Goal: Transaction & Acquisition: Book appointment/travel/reservation

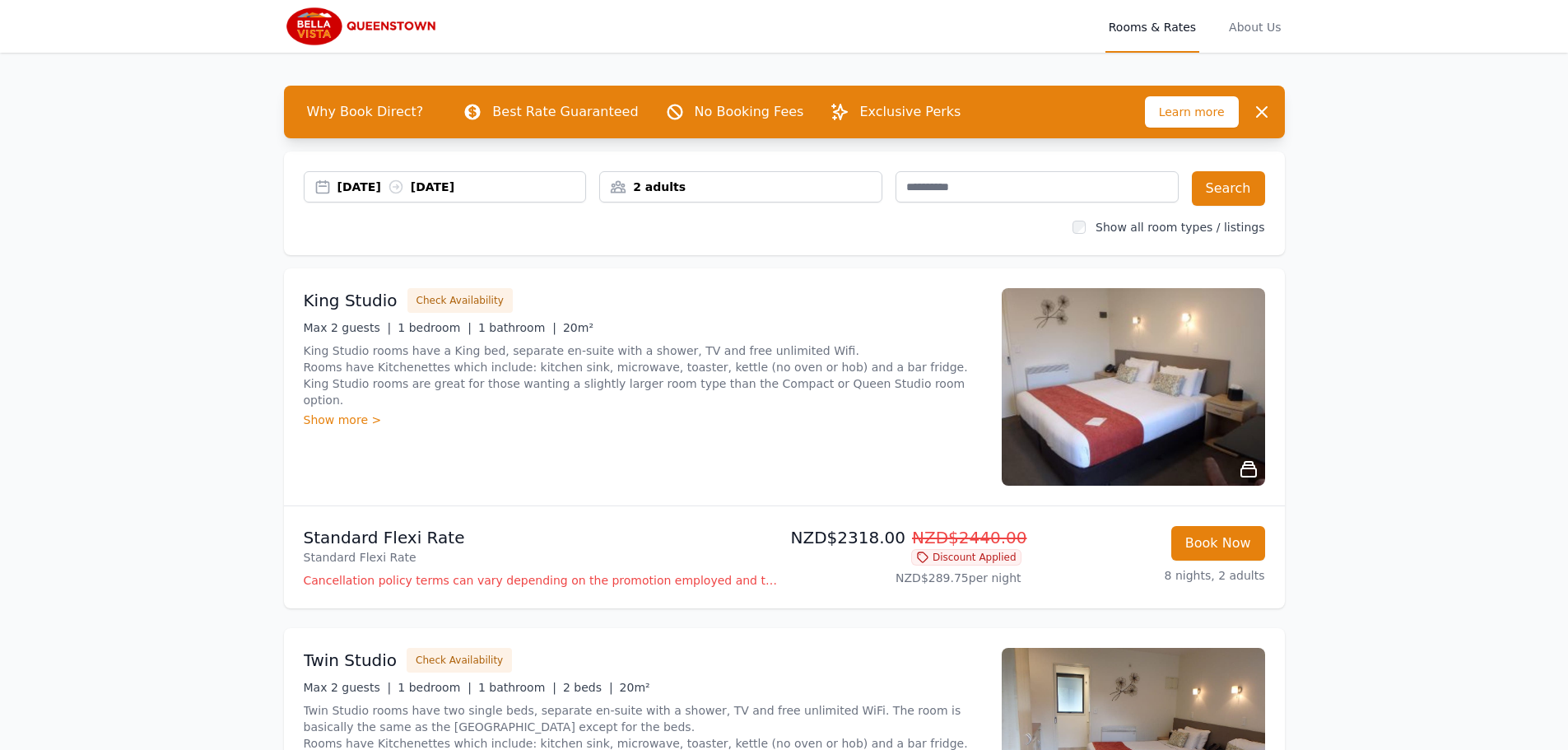
click at [691, 186] on div "2 adults" at bounding box center [741, 187] width 281 height 16
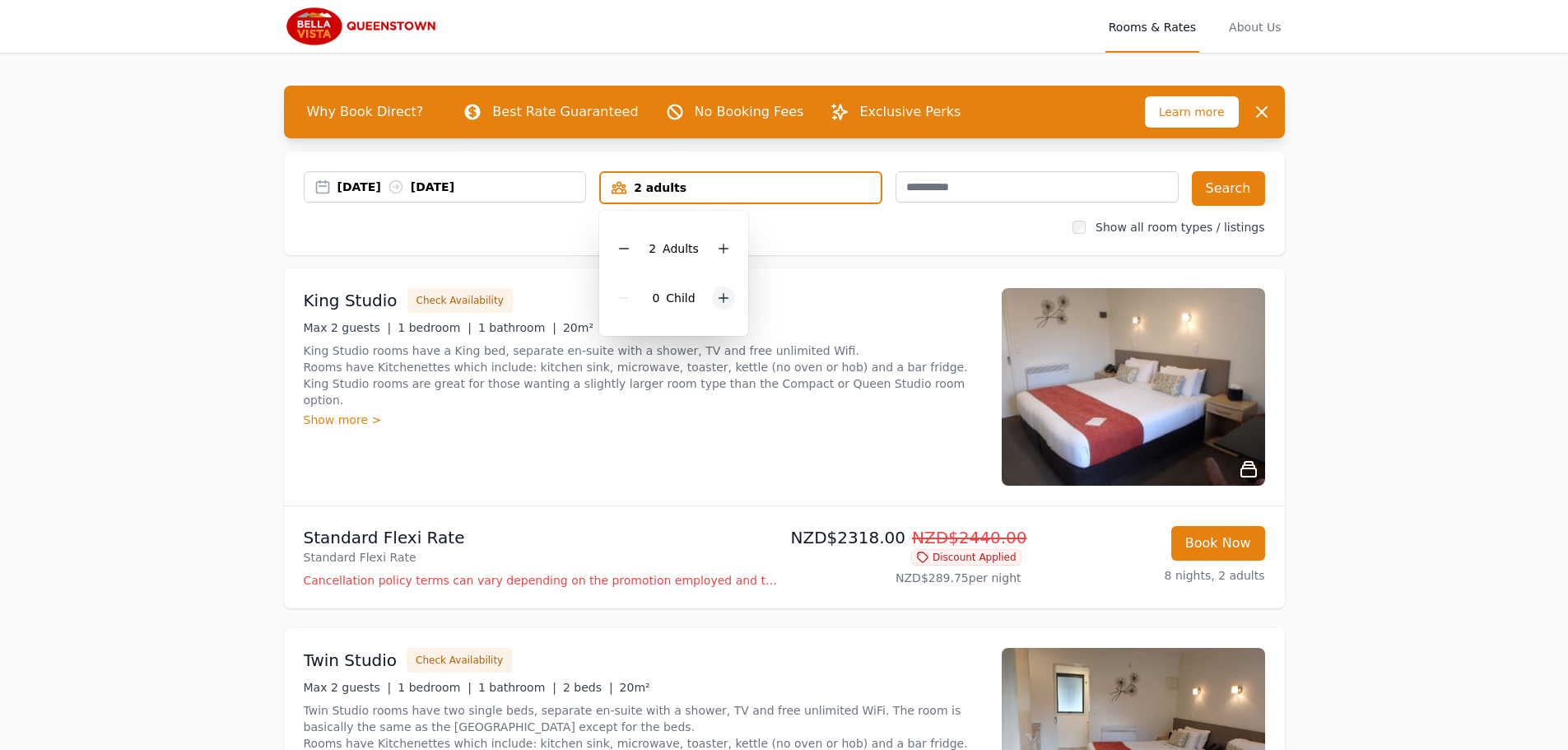
click at [718, 295] on icon at bounding box center [723, 298] width 14 height 14
click at [719, 295] on icon at bounding box center [723, 298] width 14 height 14
click at [719, 295] on div "2 Child ren" at bounding box center [679, 298] width 134 height 50
click at [732, 295] on icon at bounding box center [735, 299] width 9 height 9
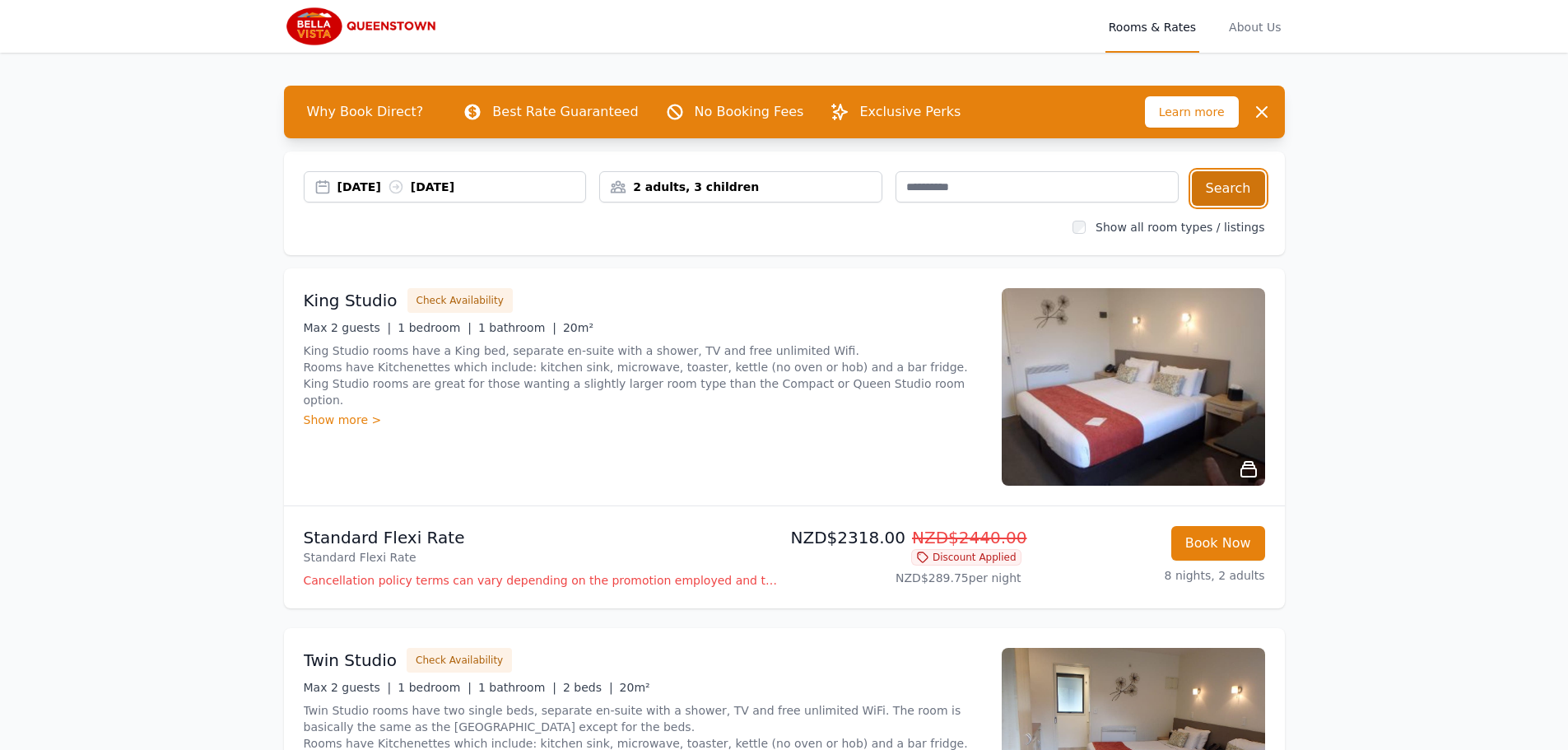
click at [1236, 189] on button "Search" at bounding box center [1228, 189] width 73 height 34
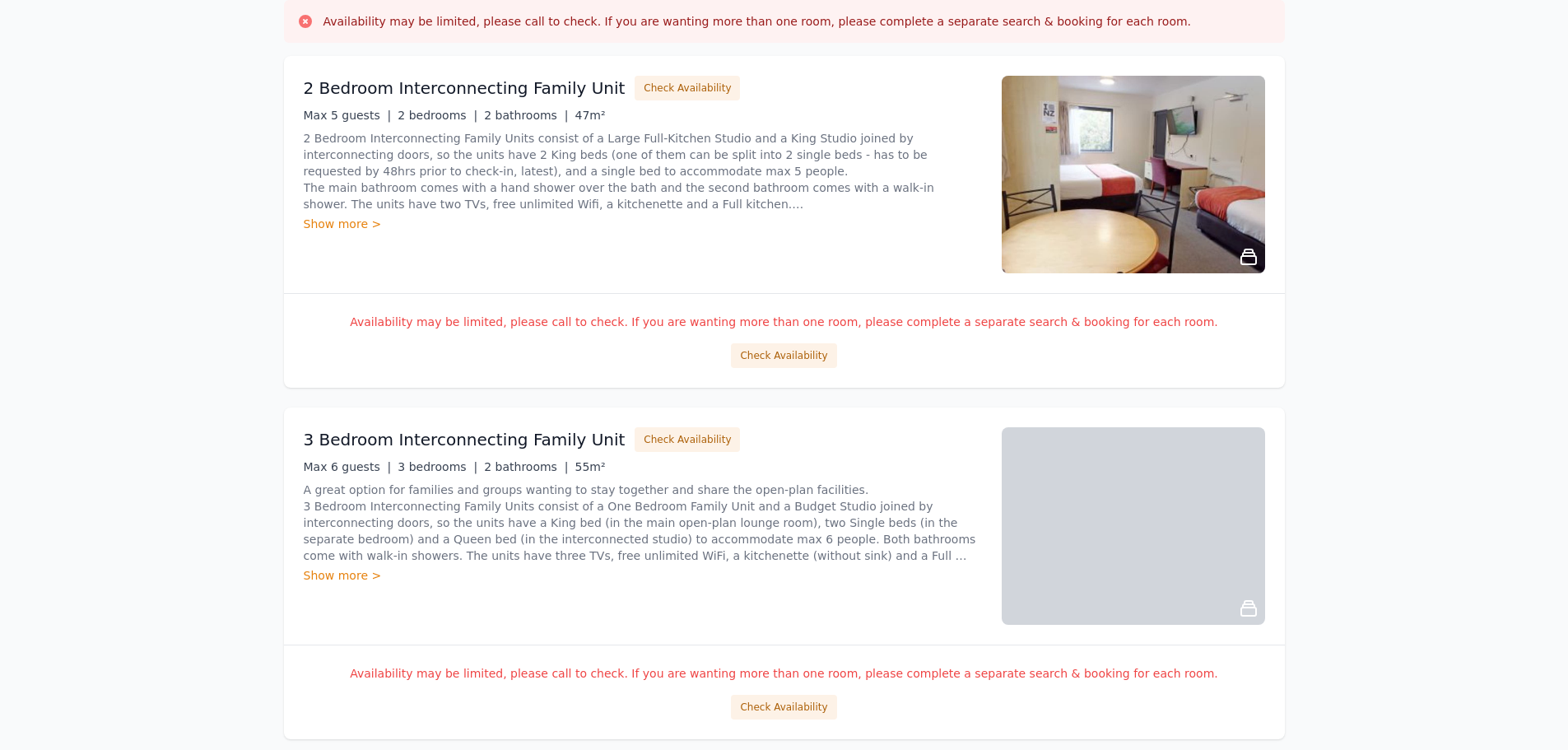
scroll to position [164, 0]
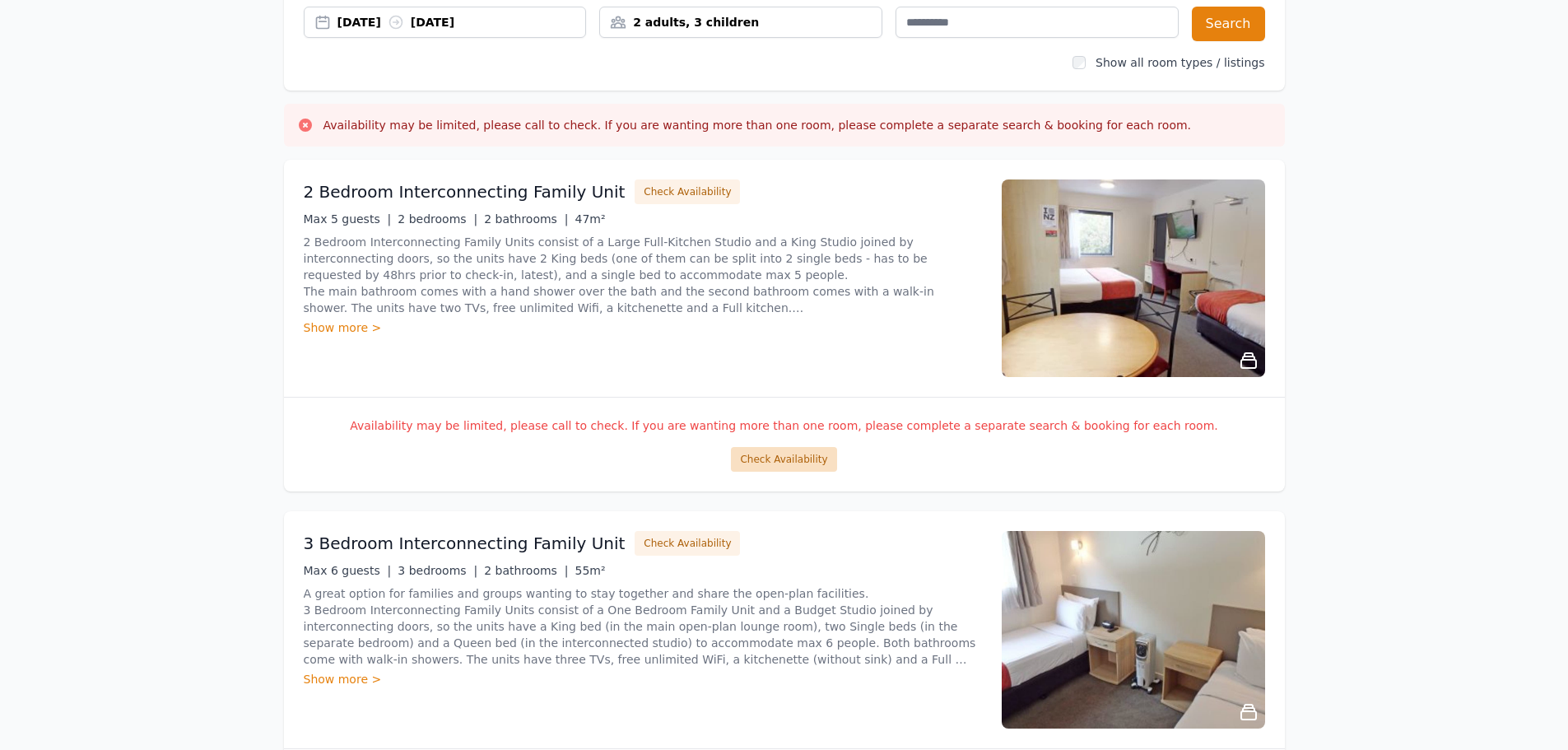
click at [797, 460] on button "Check Availability" at bounding box center [783, 458] width 106 height 24
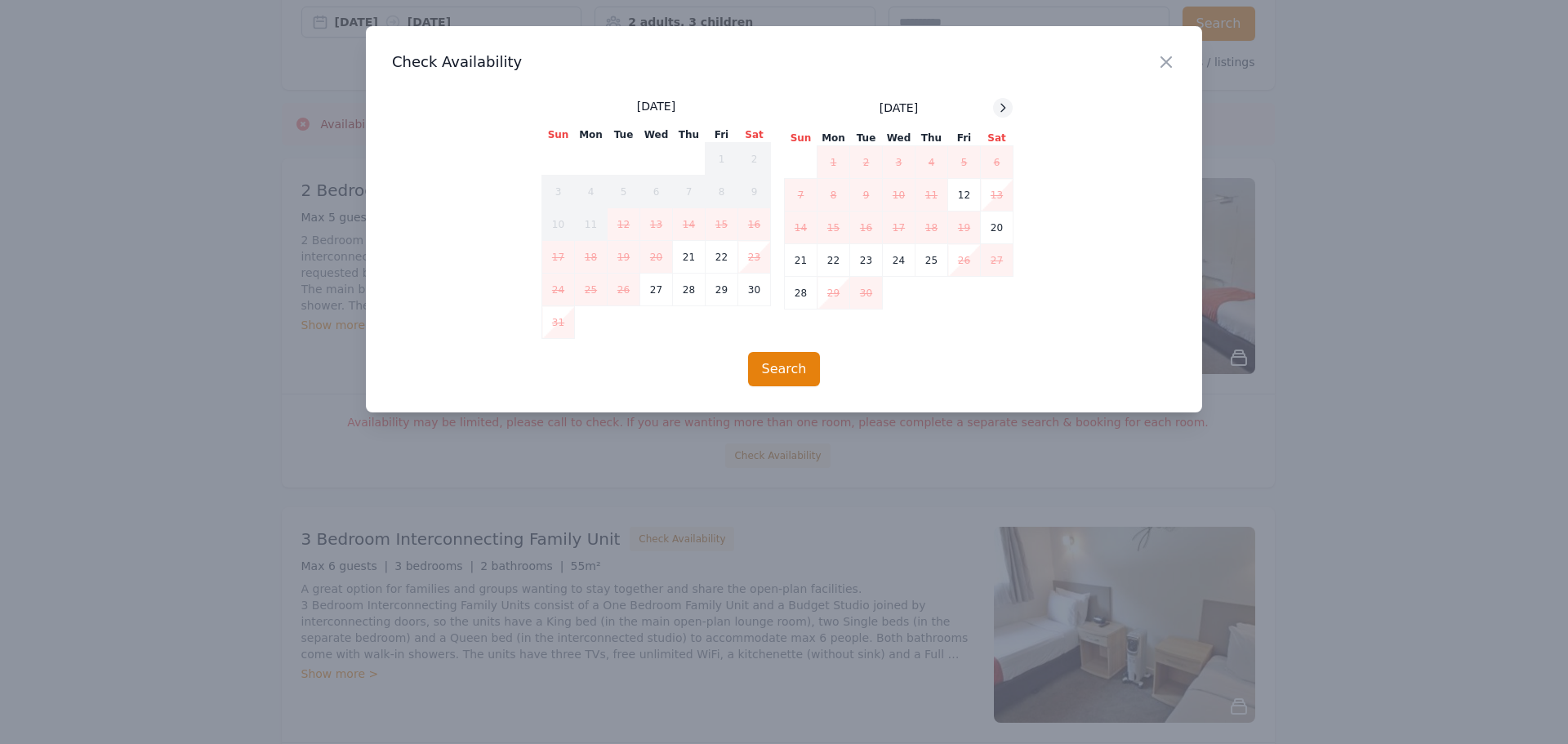
click at [1009, 108] on icon at bounding box center [1003, 107] width 13 height 13
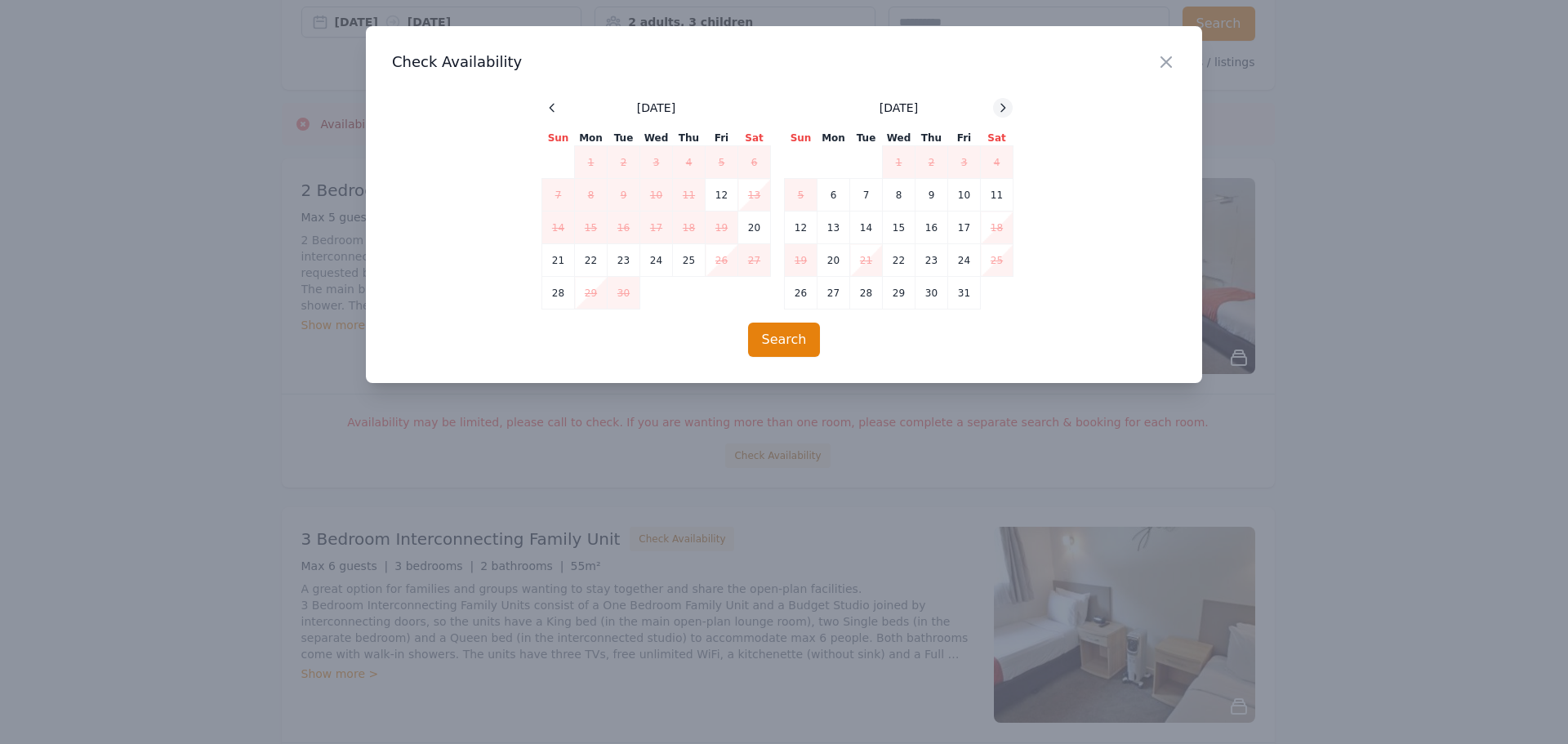
click at [1009, 108] on icon at bounding box center [1003, 107] width 13 height 13
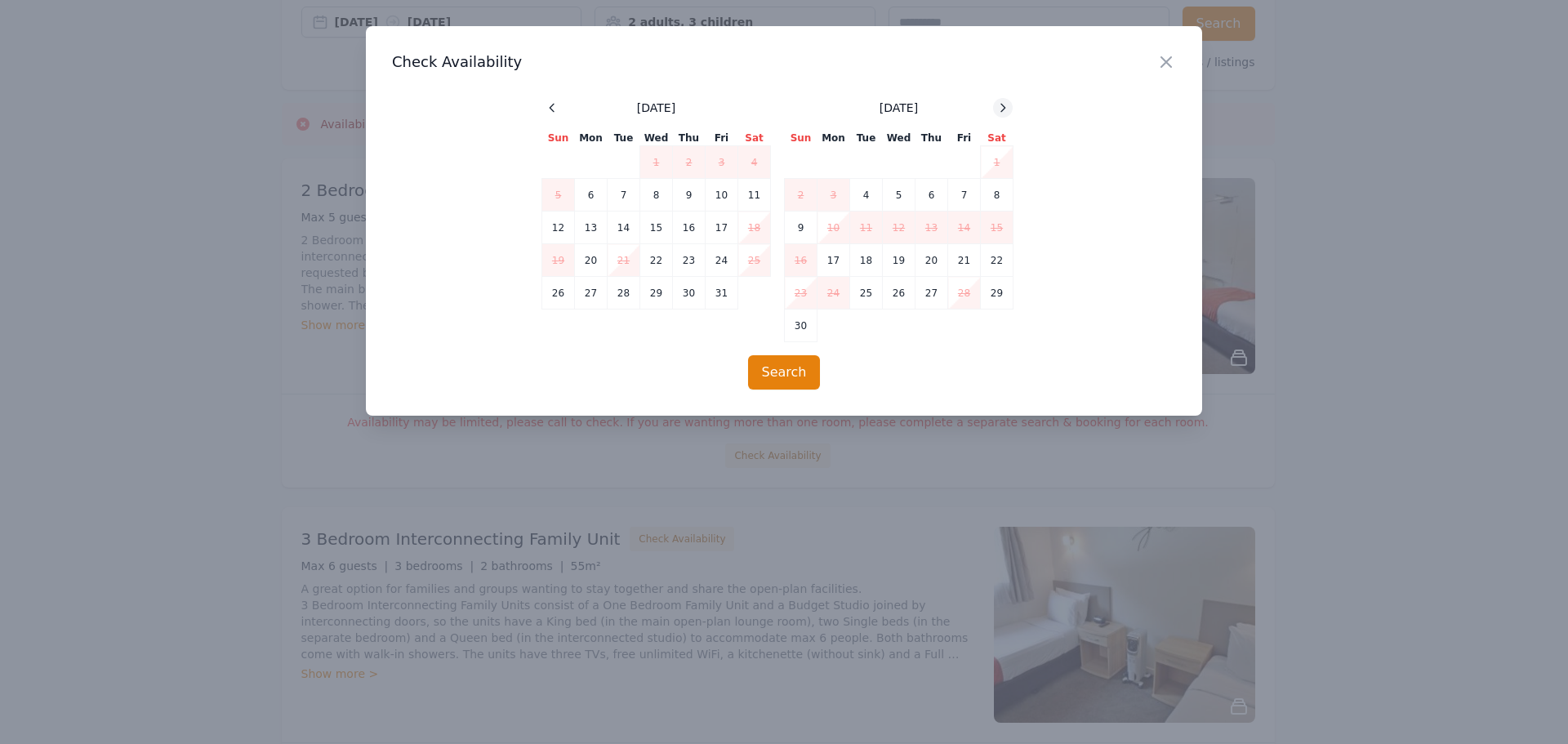
click at [1009, 108] on icon at bounding box center [1003, 107] width 13 height 13
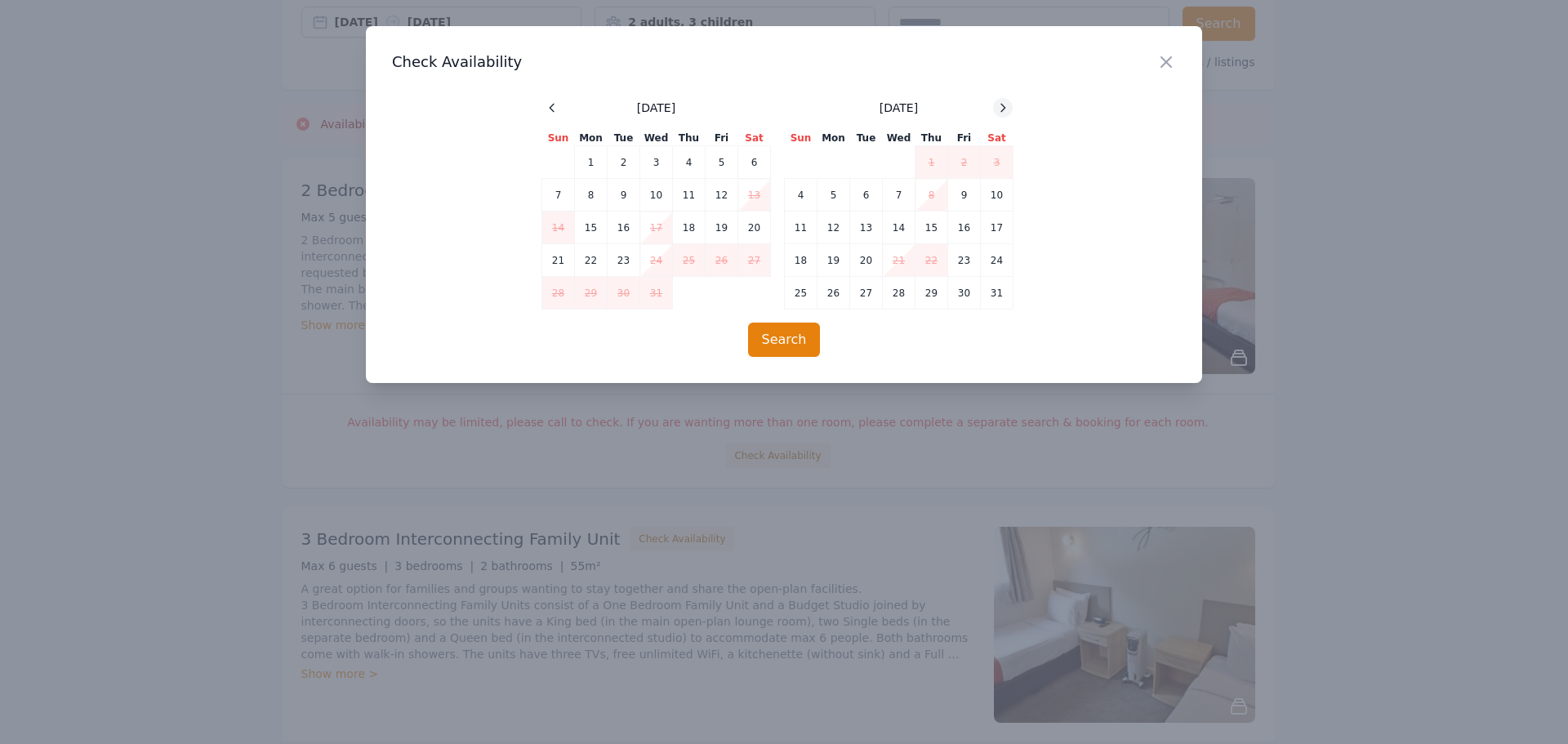
click at [1009, 108] on icon at bounding box center [1003, 107] width 13 height 13
click at [1163, 64] on icon "button" at bounding box center [1167, 62] width 20 height 20
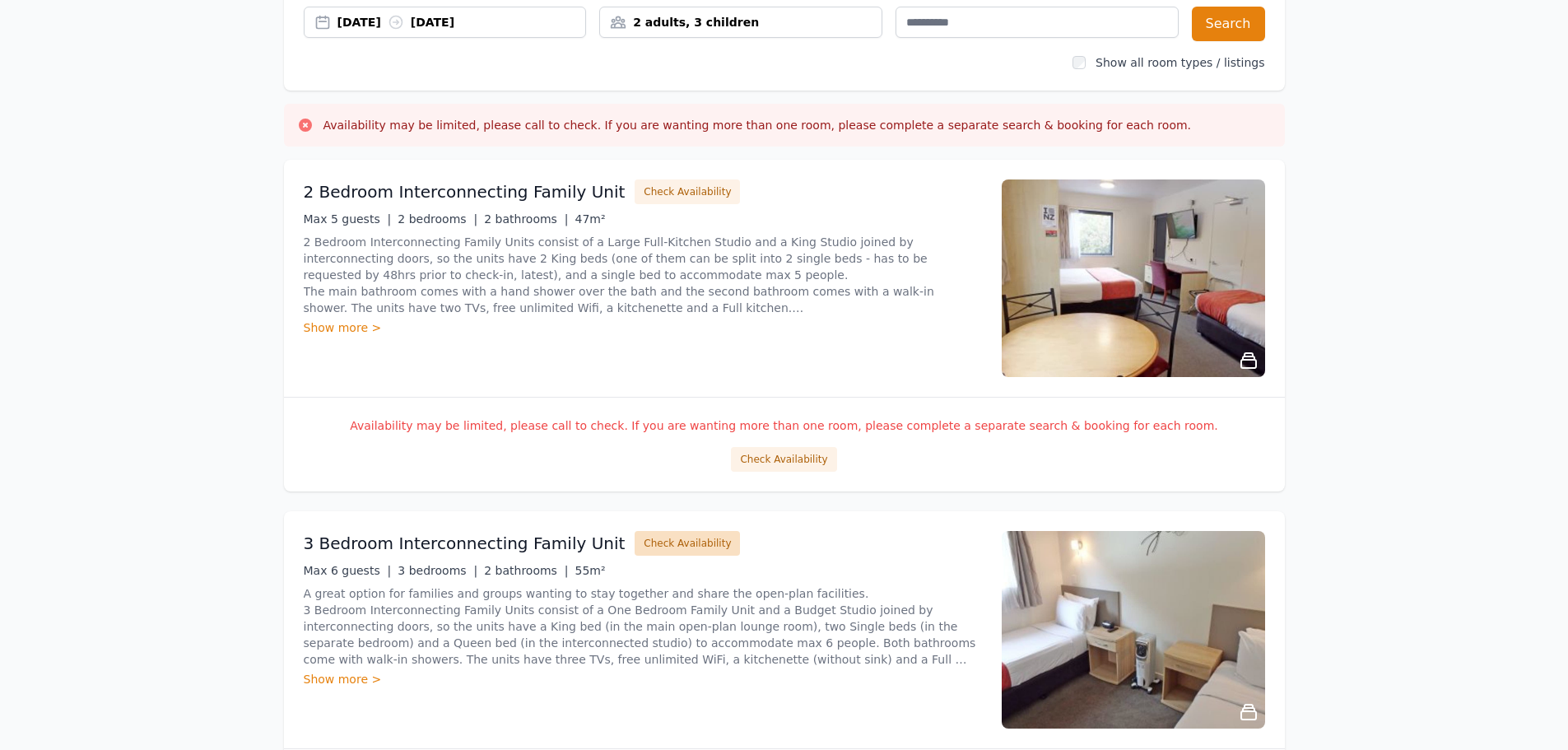
click at [680, 542] on button "Check Availability" at bounding box center [687, 542] width 106 height 24
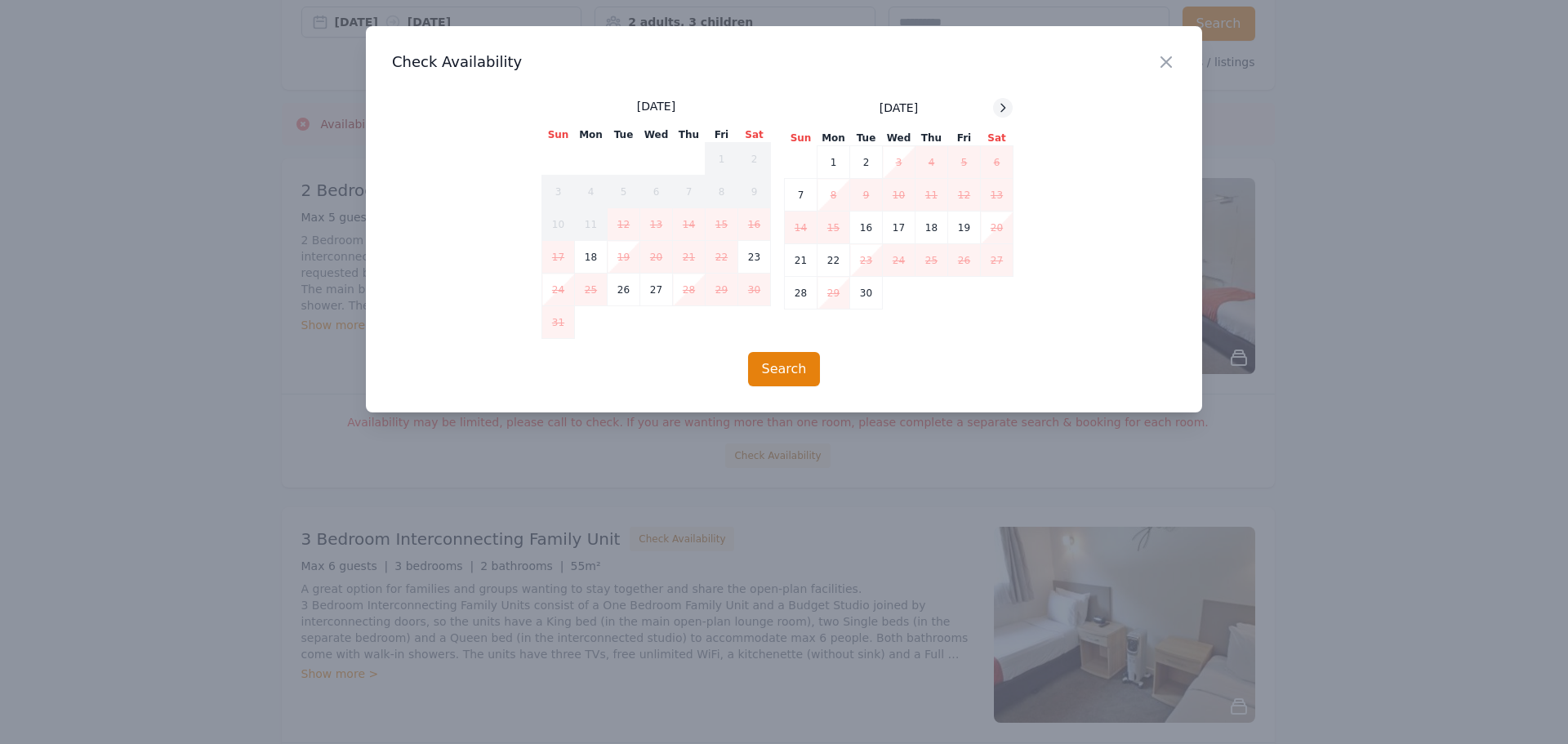
click at [1005, 104] on icon at bounding box center [1003, 107] width 13 height 13
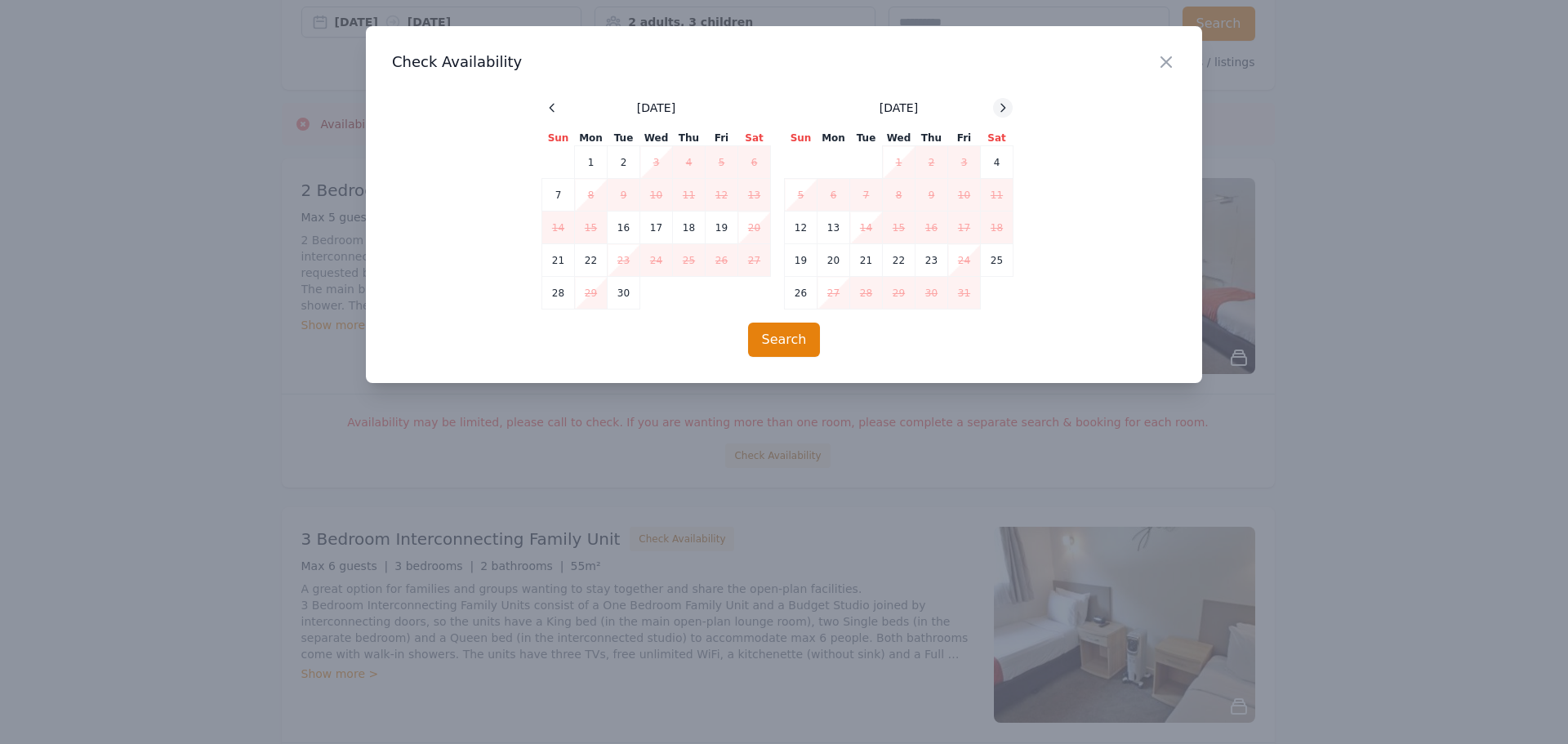
click at [1005, 104] on icon at bounding box center [1003, 107] width 13 height 13
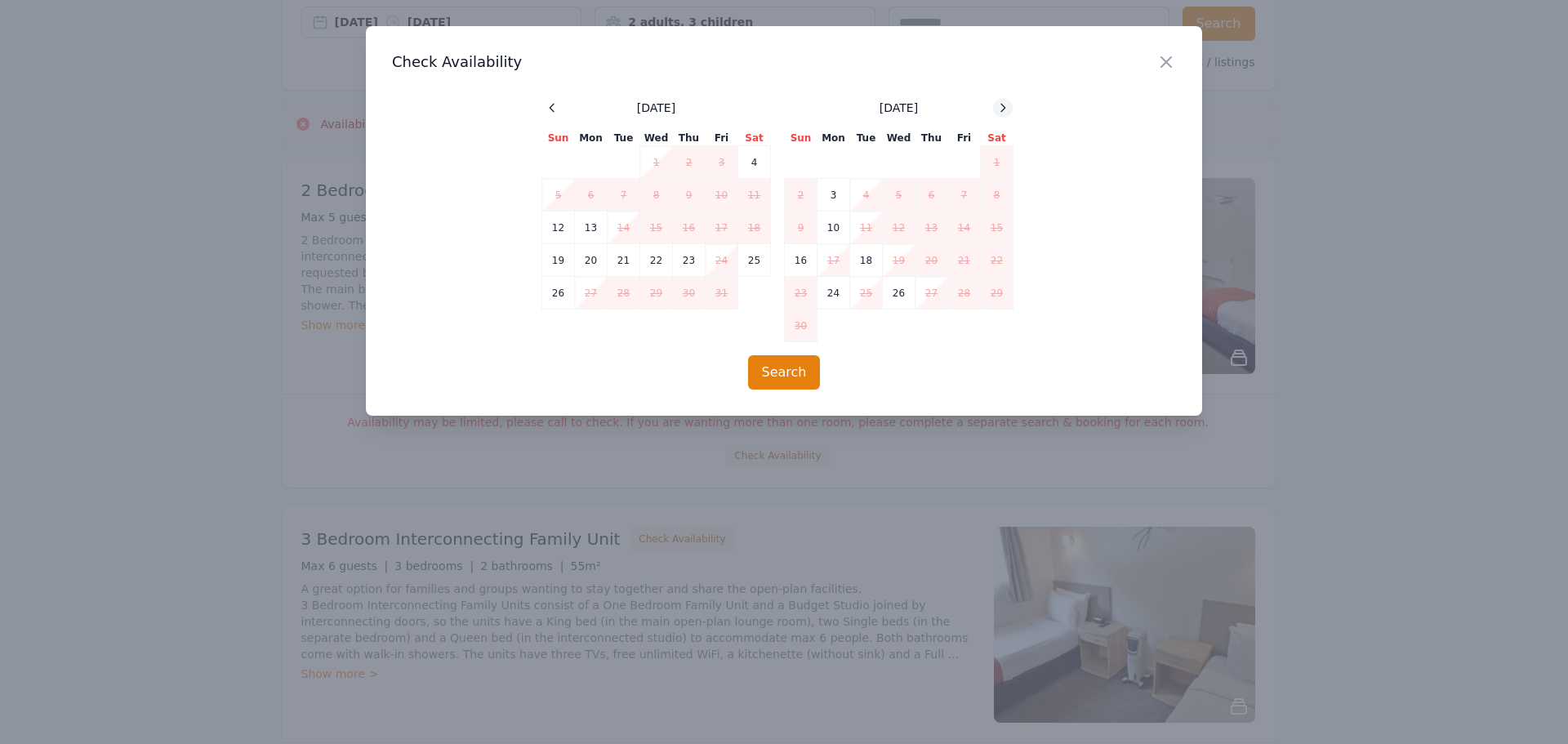
click at [1005, 104] on icon at bounding box center [1003, 107] width 13 height 13
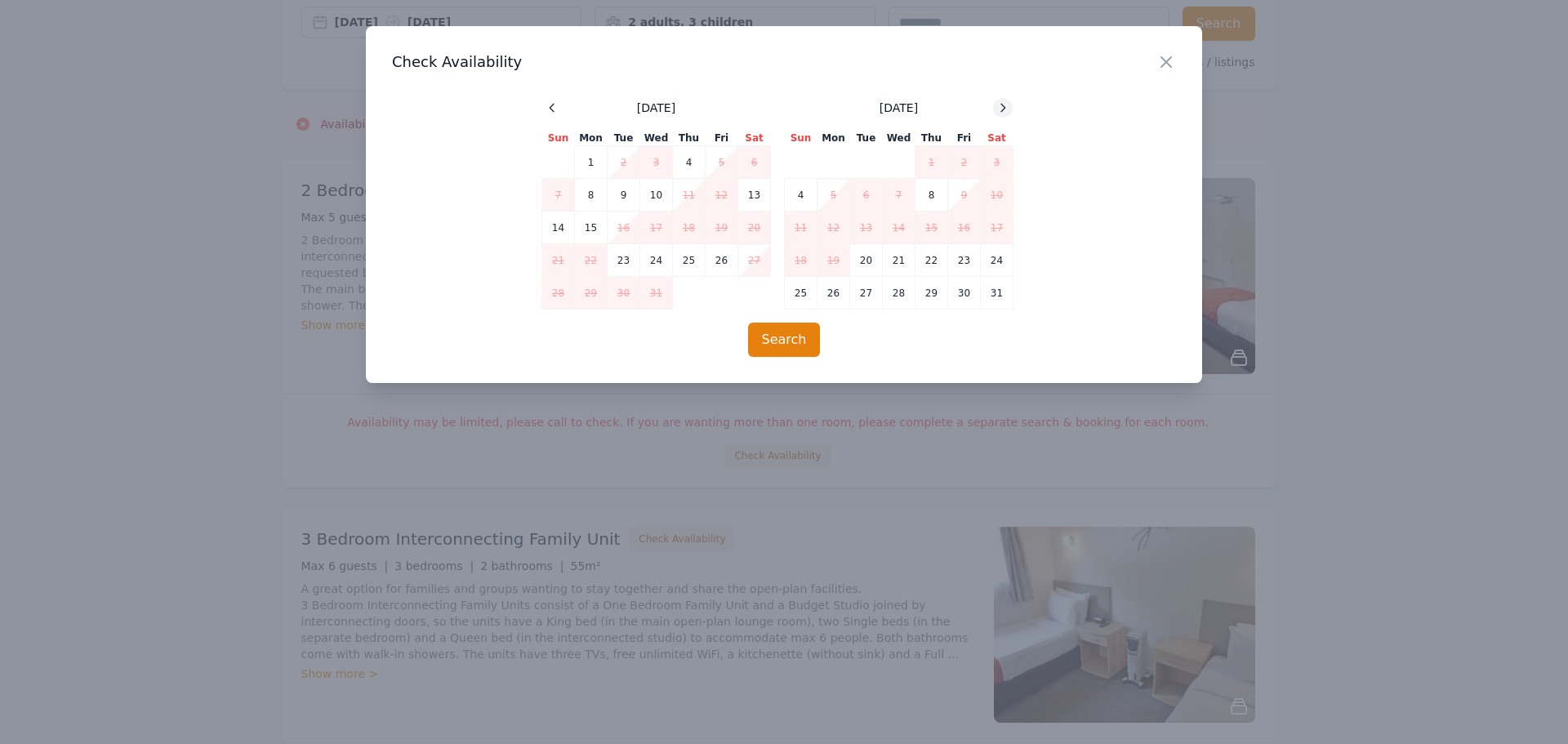
click at [1005, 104] on icon at bounding box center [1003, 107] width 13 height 13
click at [1160, 61] on icon "button" at bounding box center [1167, 62] width 20 height 20
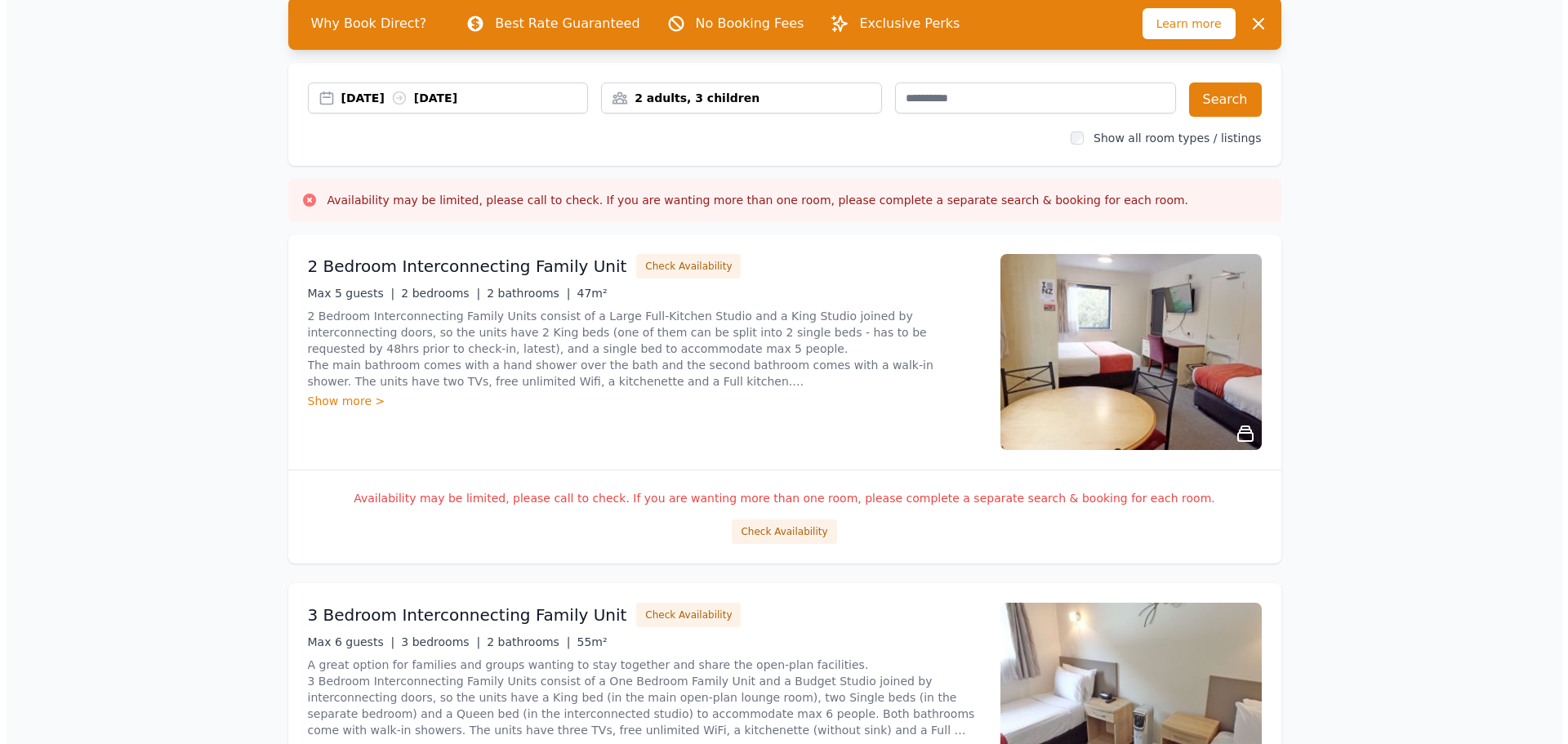
scroll to position [81, 0]
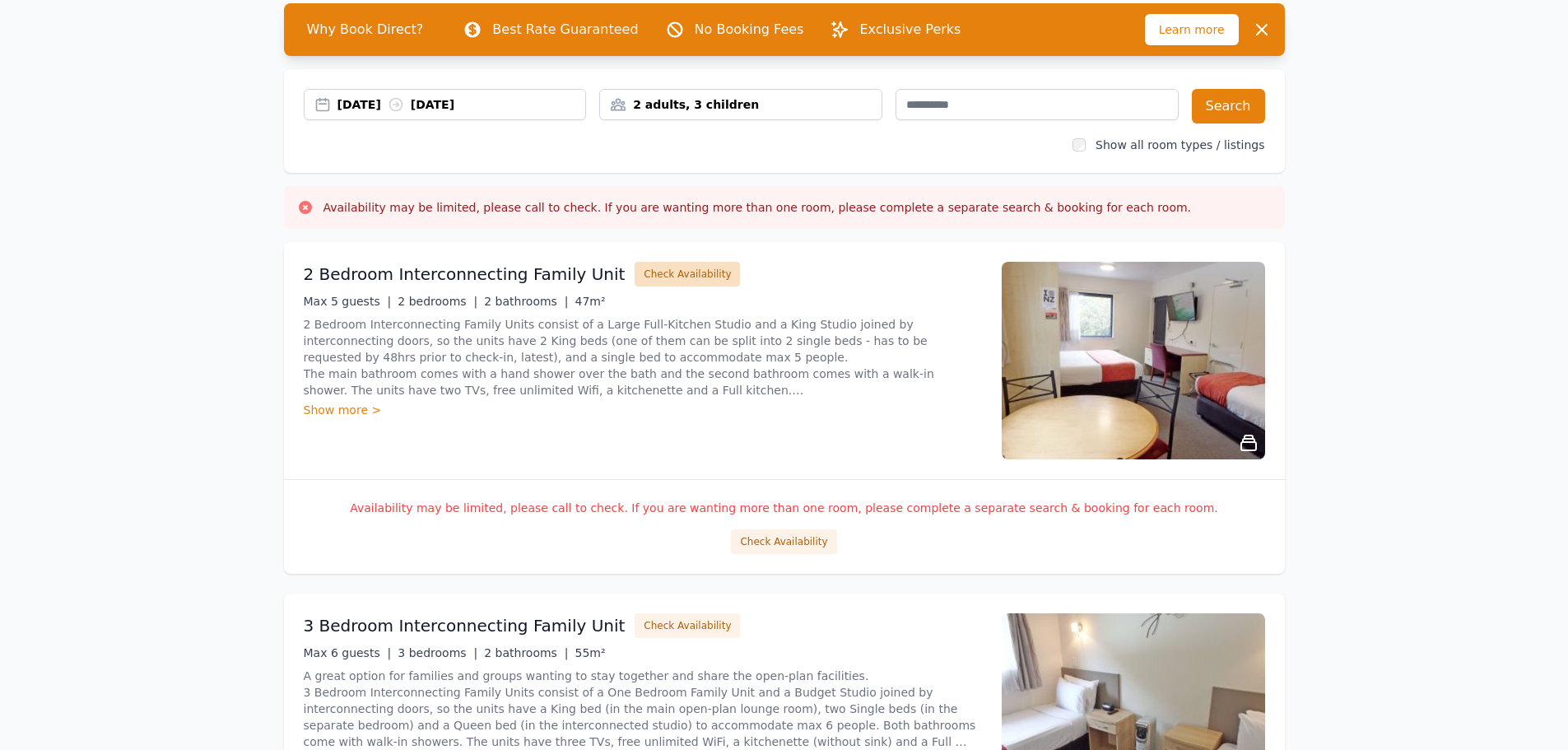
click at [649, 273] on button "Check Availability" at bounding box center [687, 273] width 106 height 24
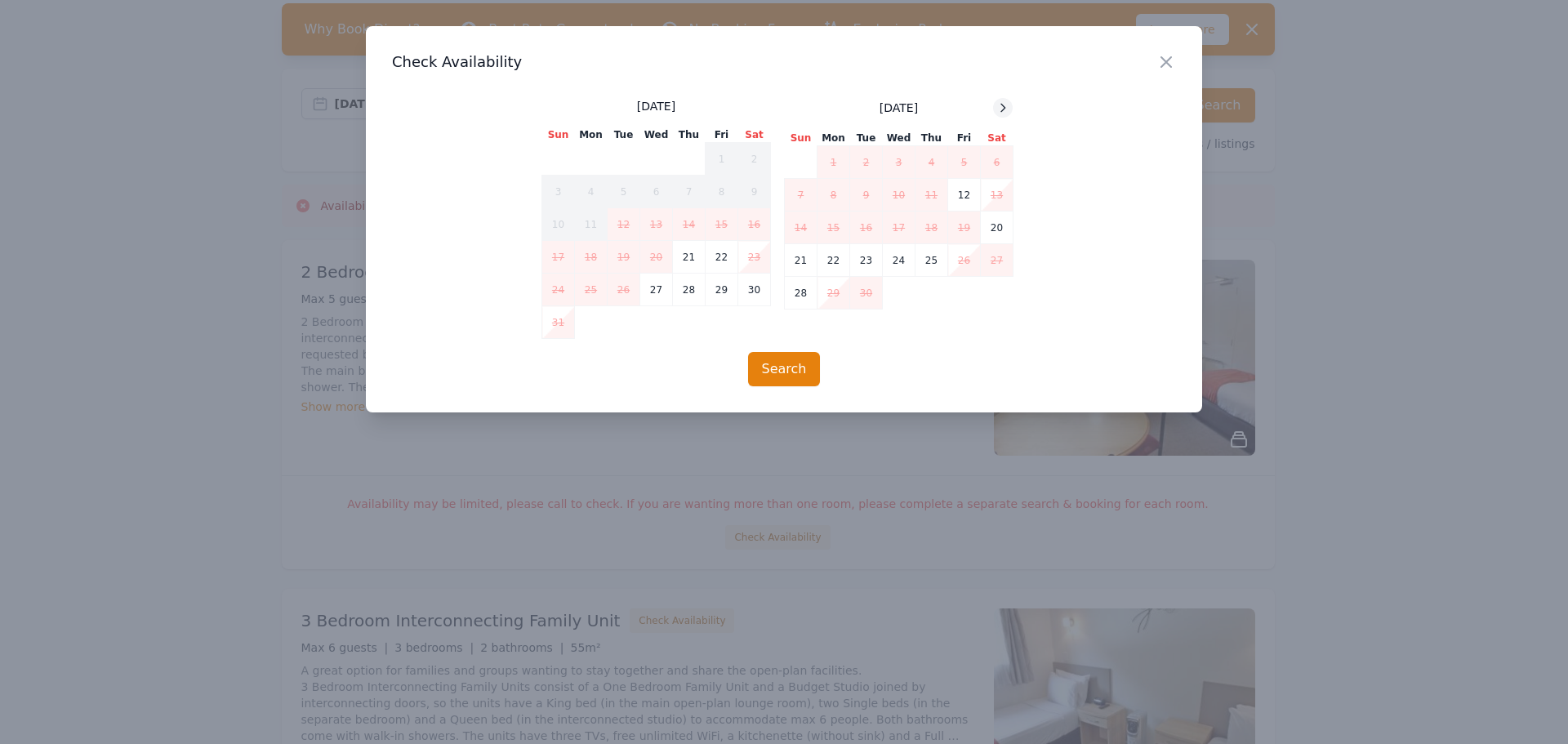
click at [1000, 102] on icon at bounding box center [1003, 107] width 13 height 13
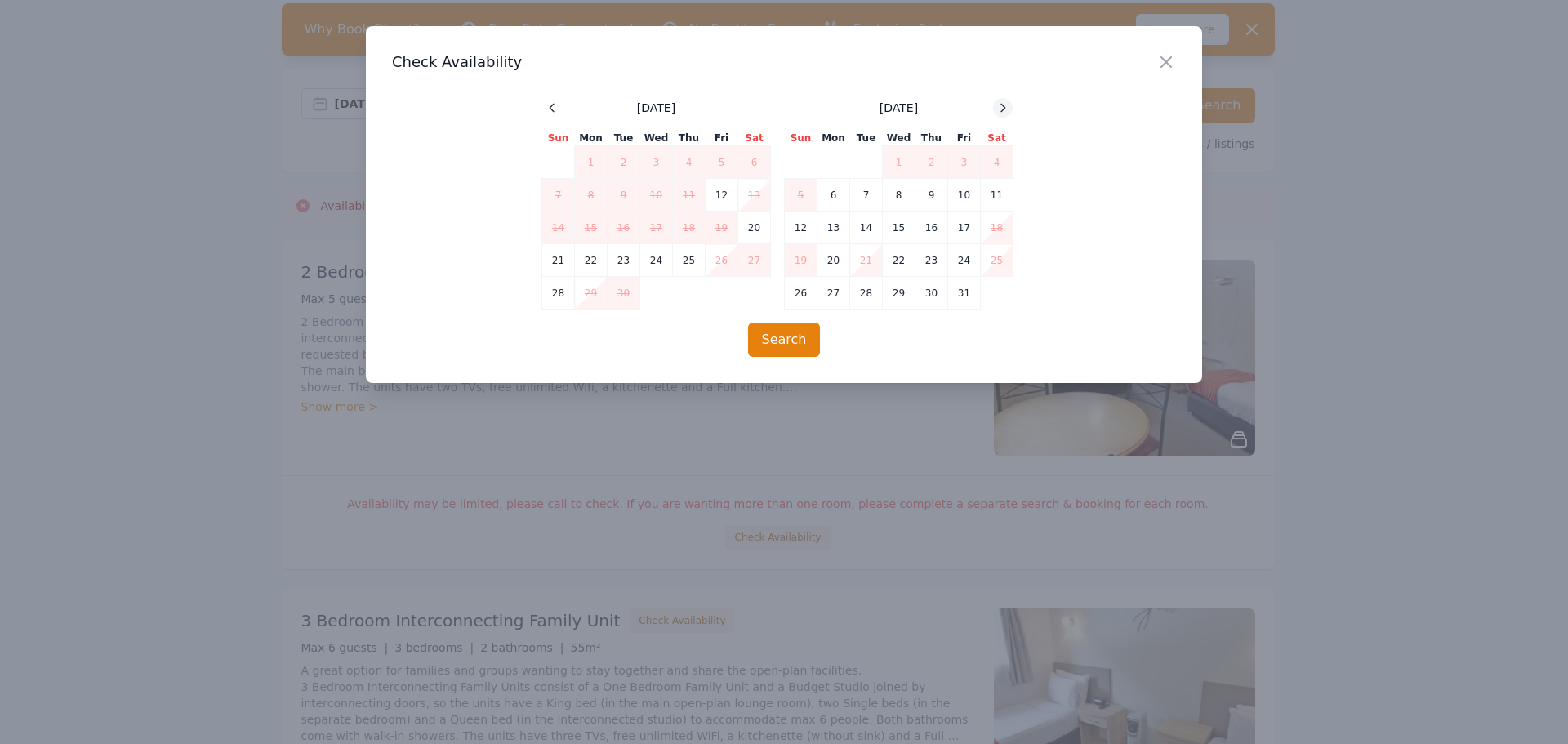
click at [1000, 103] on icon at bounding box center [1003, 107] width 13 height 13
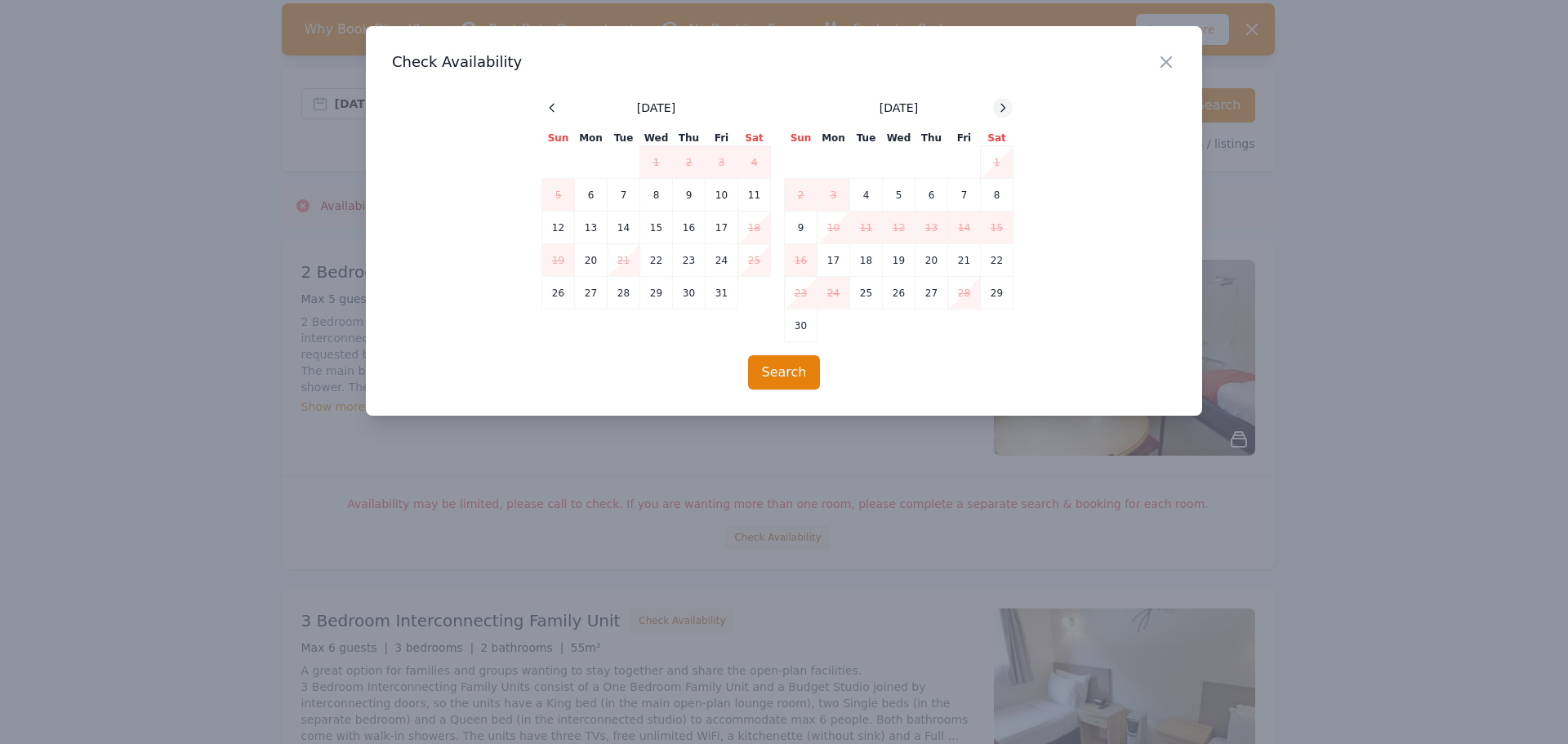
click at [1000, 103] on icon at bounding box center [1003, 107] width 13 height 13
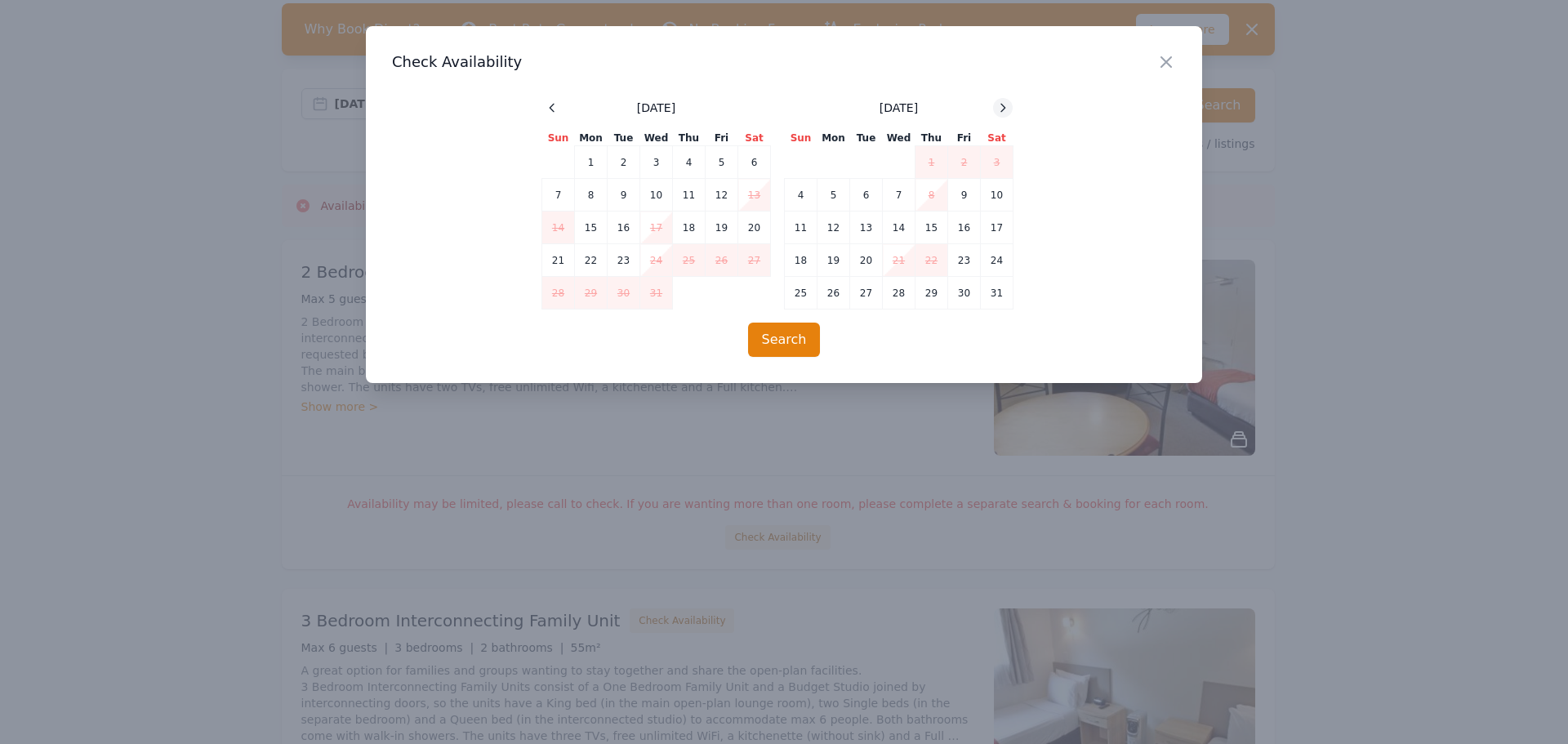
click at [1000, 103] on icon at bounding box center [1003, 107] width 13 height 13
click at [805, 155] on td "1" at bounding box center [801, 162] width 32 height 32
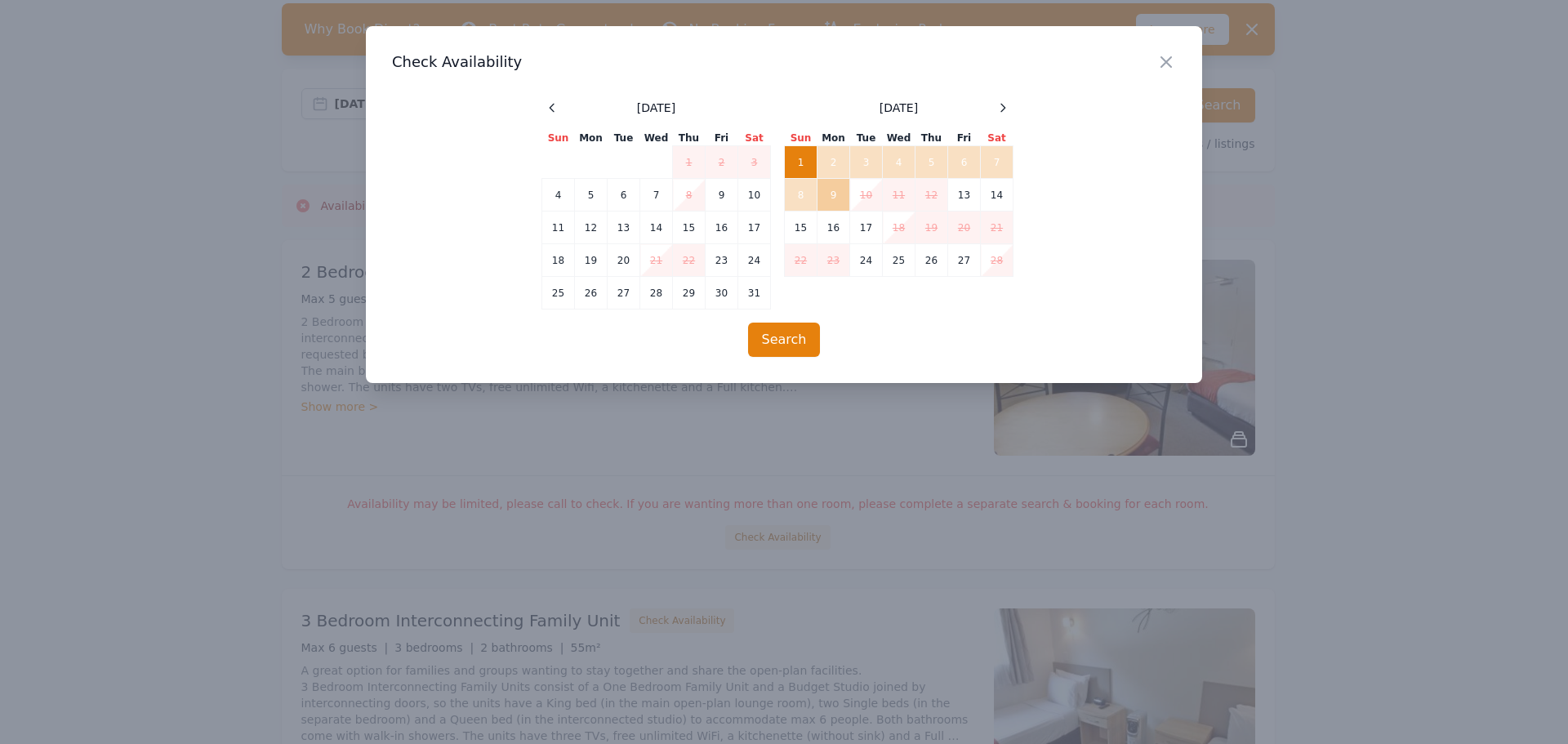
click at [832, 193] on td "9" at bounding box center [834, 195] width 32 height 32
click at [782, 341] on button "Search" at bounding box center [784, 339] width 73 height 34
